Goal: Connect with others: Connect with others

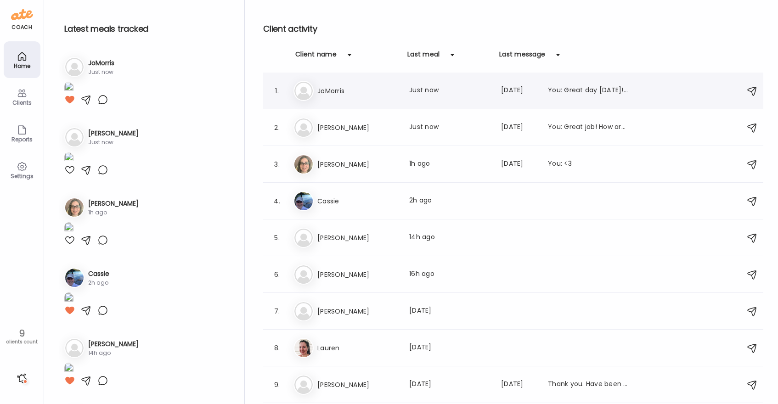
scroll to position [1632, 0]
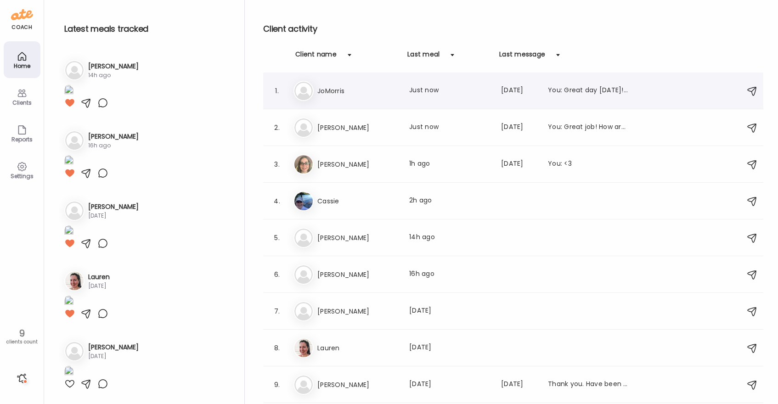
click at [358, 97] on div "Jo JoMorris Last meal: Just now Last message: [DATE] You: Great day [DATE]! Goo…" at bounding box center [515, 91] width 443 height 20
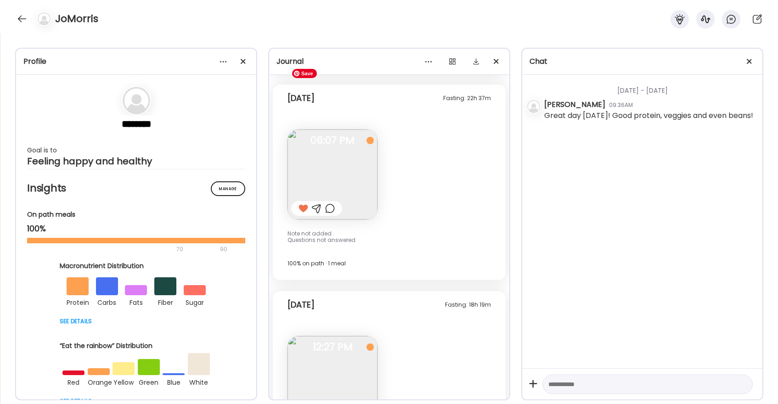
scroll to position [17373, 0]
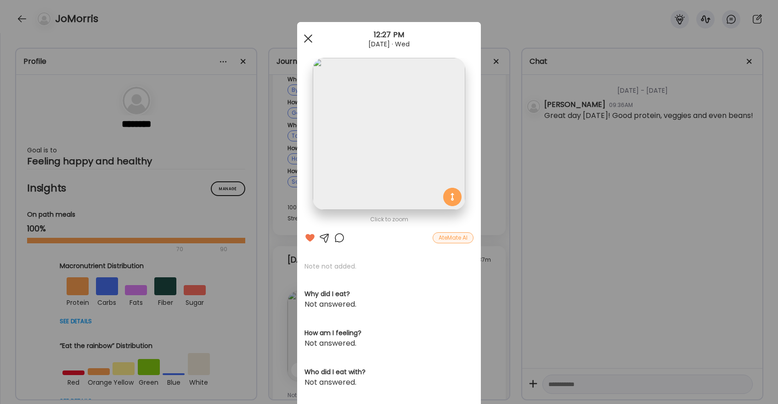
click at [307, 39] on span at bounding box center [308, 38] width 8 height 8
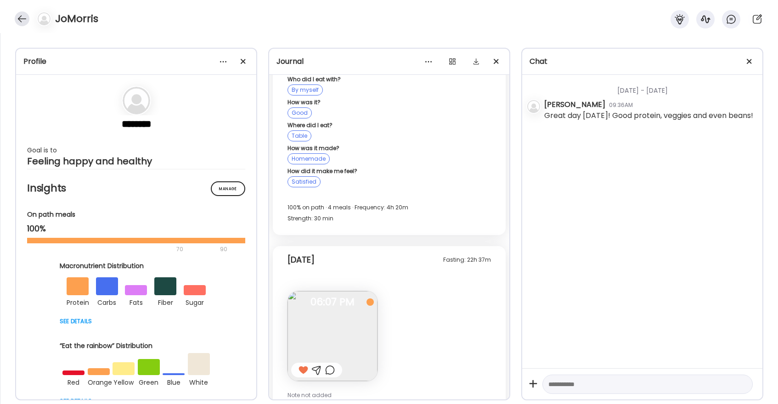
click at [22, 15] on div at bounding box center [22, 18] width 15 height 15
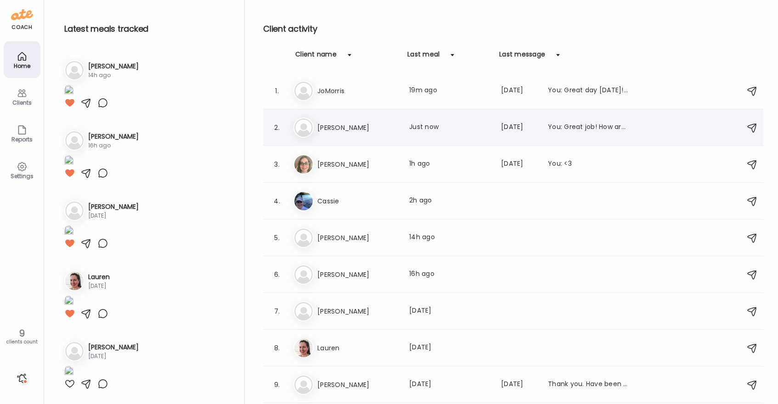
scroll to position [1632, 0]
click at [346, 125] on h3 "[PERSON_NAME]" at bounding box center [358, 127] width 81 height 11
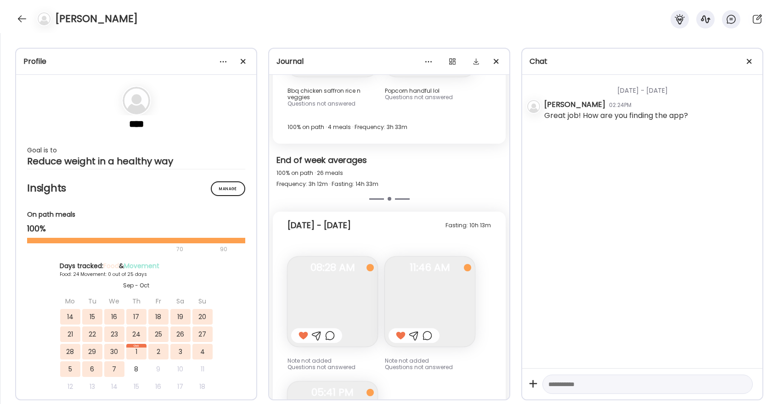
scroll to position [10205, 0]
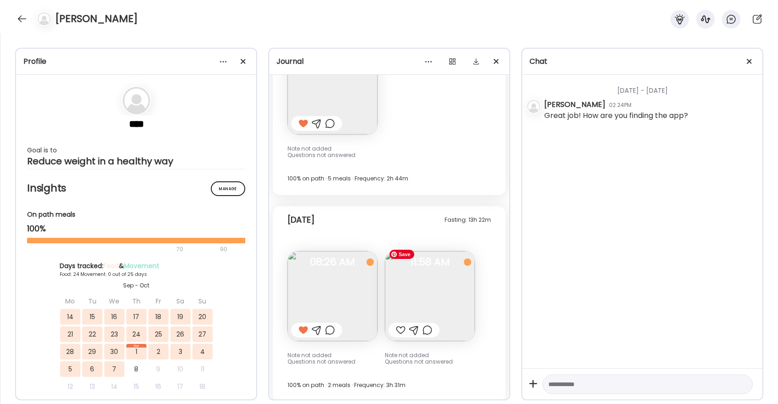
click at [403, 325] on div at bounding box center [401, 330] width 10 height 11
click at [23, 20] on div at bounding box center [22, 18] width 15 height 15
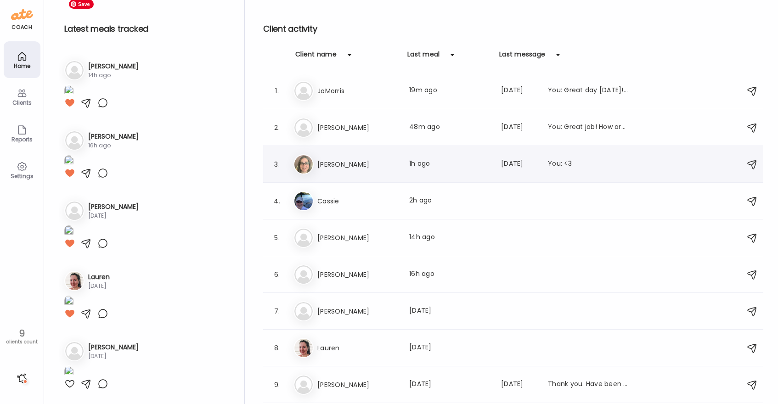
scroll to position [1632, 0]
click at [354, 162] on h3 "[PERSON_NAME]" at bounding box center [358, 164] width 81 height 11
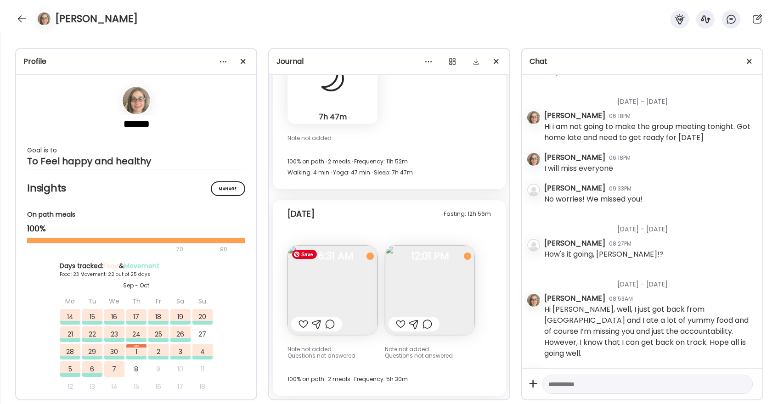
scroll to position [18715, 0]
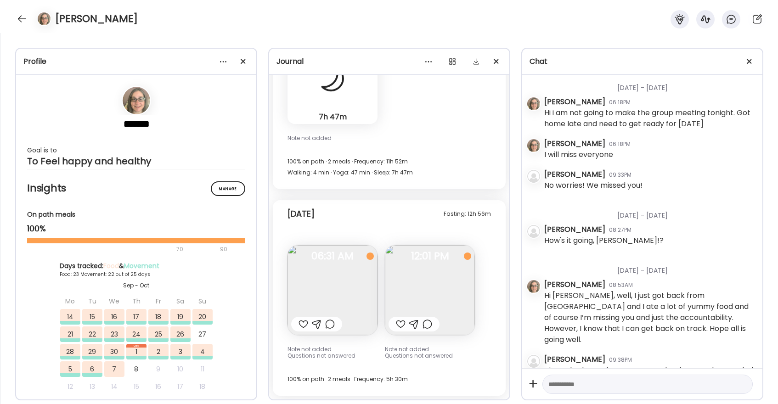
click at [401, 322] on div at bounding box center [401, 324] width 10 height 11
click at [22, 23] on div at bounding box center [22, 18] width 15 height 15
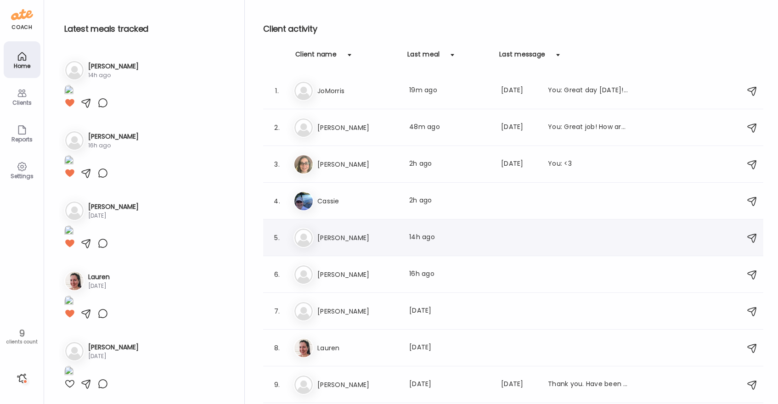
scroll to position [1632, 0]
click at [315, 202] on div "Ca Cassie Last meal: 2h ago" at bounding box center [515, 201] width 443 height 20
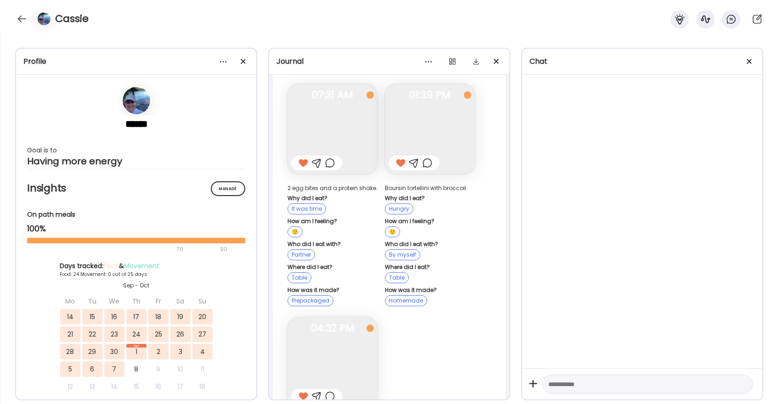
scroll to position [13468, 0]
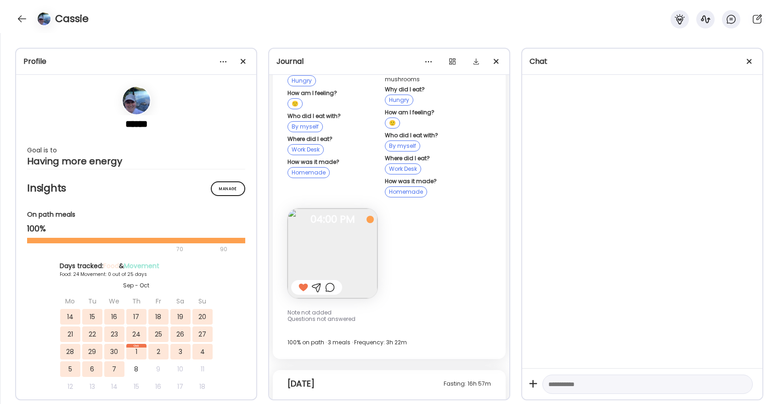
click at [23, 19] on div at bounding box center [22, 18] width 15 height 15
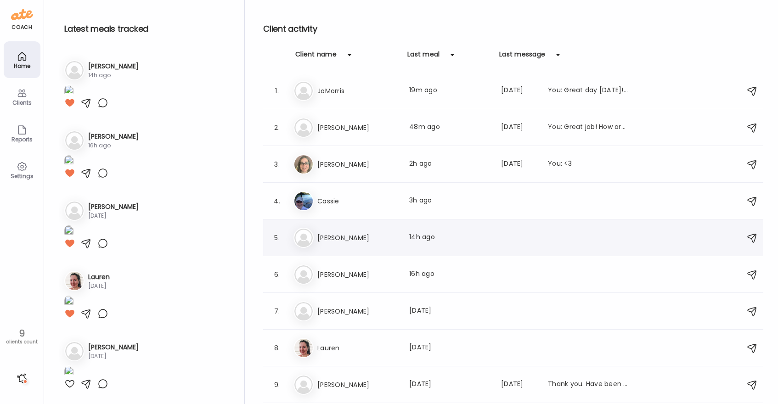
scroll to position [1632, 0]
click at [376, 273] on h3 "[PERSON_NAME]" at bounding box center [358, 274] width 81 height 11
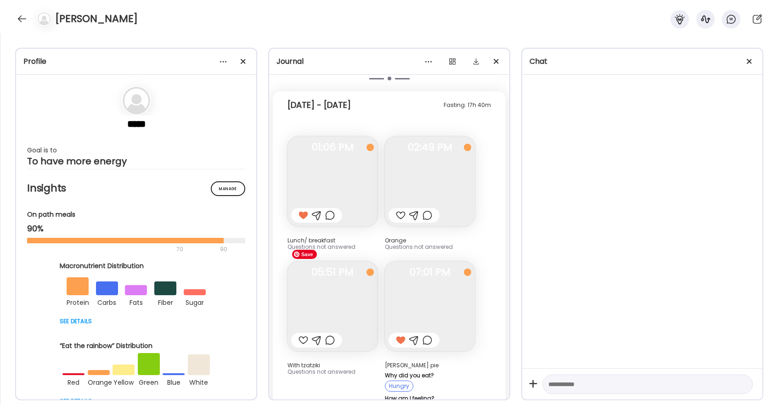
scroll to position [13111, 0]
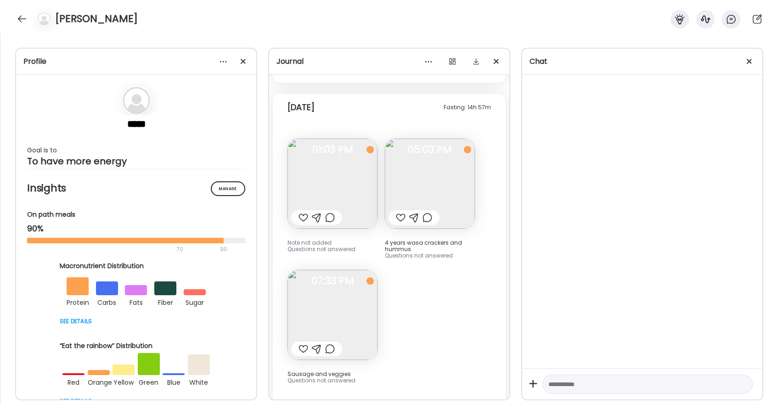
click at [302, 344] on div at bounding box center [304, 349] width 10 height 11
click at [402, 212] on div at bounding box center [401, 217] width 10 height 11
click at [412, 182] on img at bounding box center [430, 184] width 90 height 90
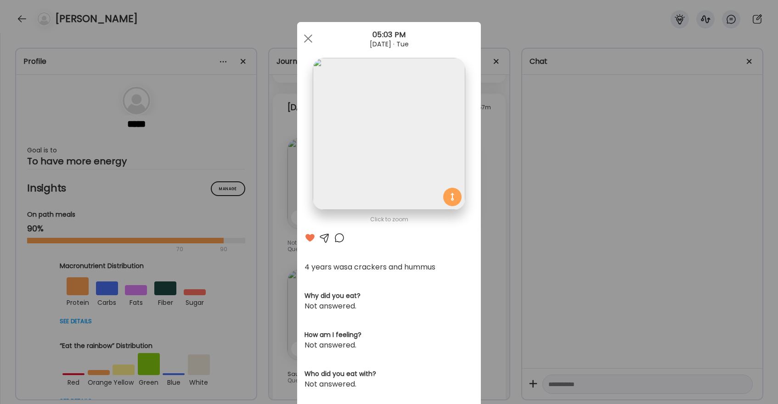
click at [543, 15] on div "Ate Coach Dashboard Wahoo! It’s official Take a moment to set up your Coach Pro…" at bounding box center [389, 202] width 778 height 404
